Goal: Task Accomplishment & Management: Use online tool/utility

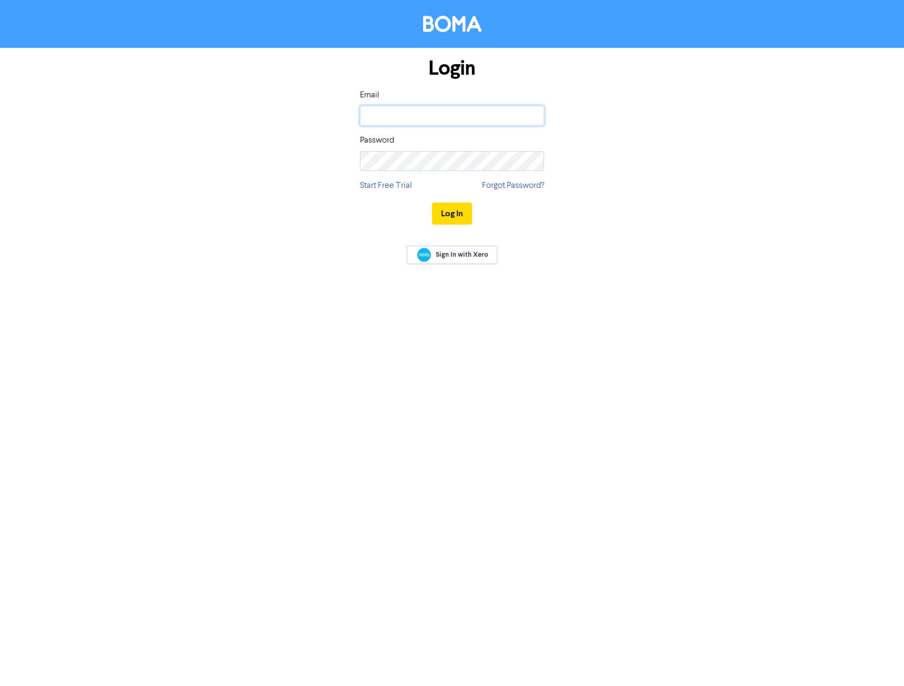
type input "paula@pandla.com.au"
drag, startPoint x: 442, startPoint y: 252, endPoint x: 424, endPoint y: 226, distance: 31.4
click at [441, 252] on span "Sign In with Xero" at bounding box center [462, 254] width 53 height 9
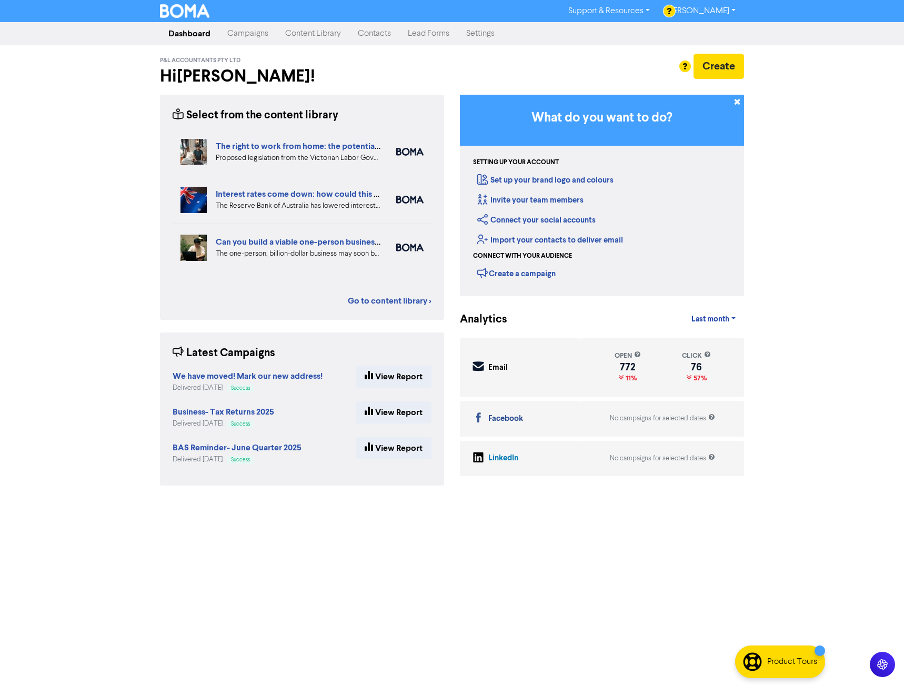
click at [246, 36] on link "Campaigns" at bounding box center [248, 33] width 58 height 21
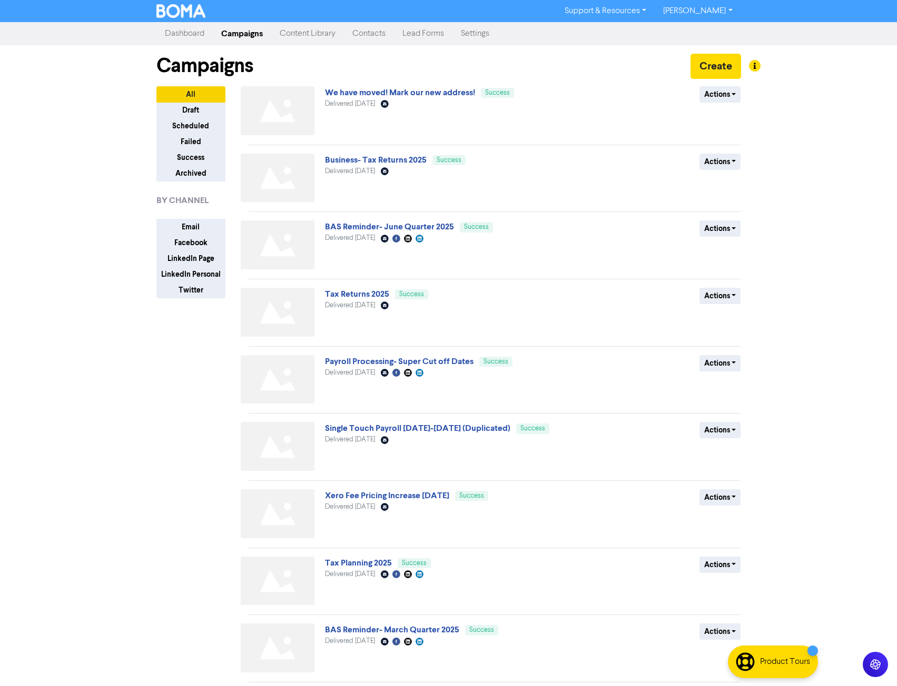
click at [405, 94] on link "We have moved! Mark our new address!" at bounding box center [400, 92] width 150 height 11
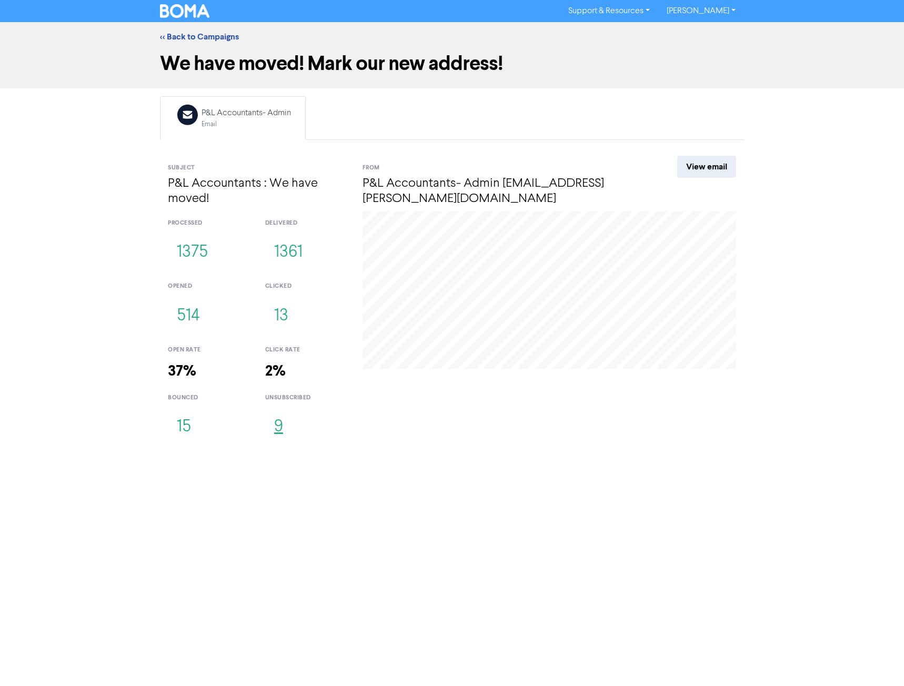
click at [277, 427] on button "9" at bounding box center [278, 427] width 27 height 35
